Goal: Navigation & Orientation: Find specific page/section

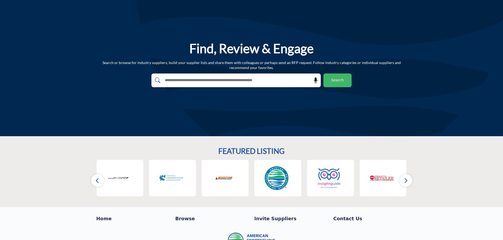
scroll to position [52, 0]
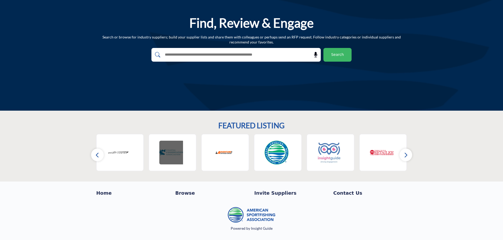
click at [166, 157] on img at bounding box center [171, 153] width 24 height 24
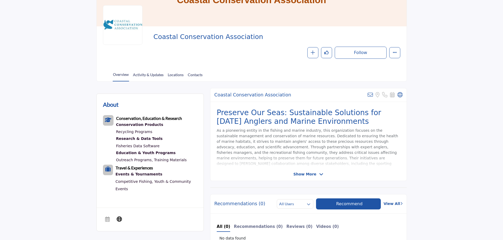
scroll to position [58, 0]
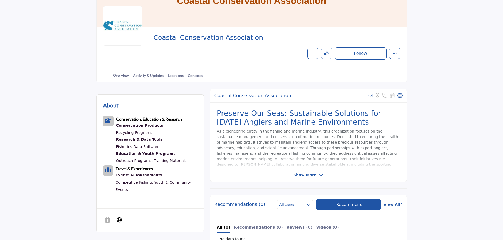
click at [445, 30] on section "Home Suppliers Coastal Conservation Association Coastal Conservation Associatio…" at bounding box center [251, 21] width 503 height 122
